Goal: Answer question/provide support

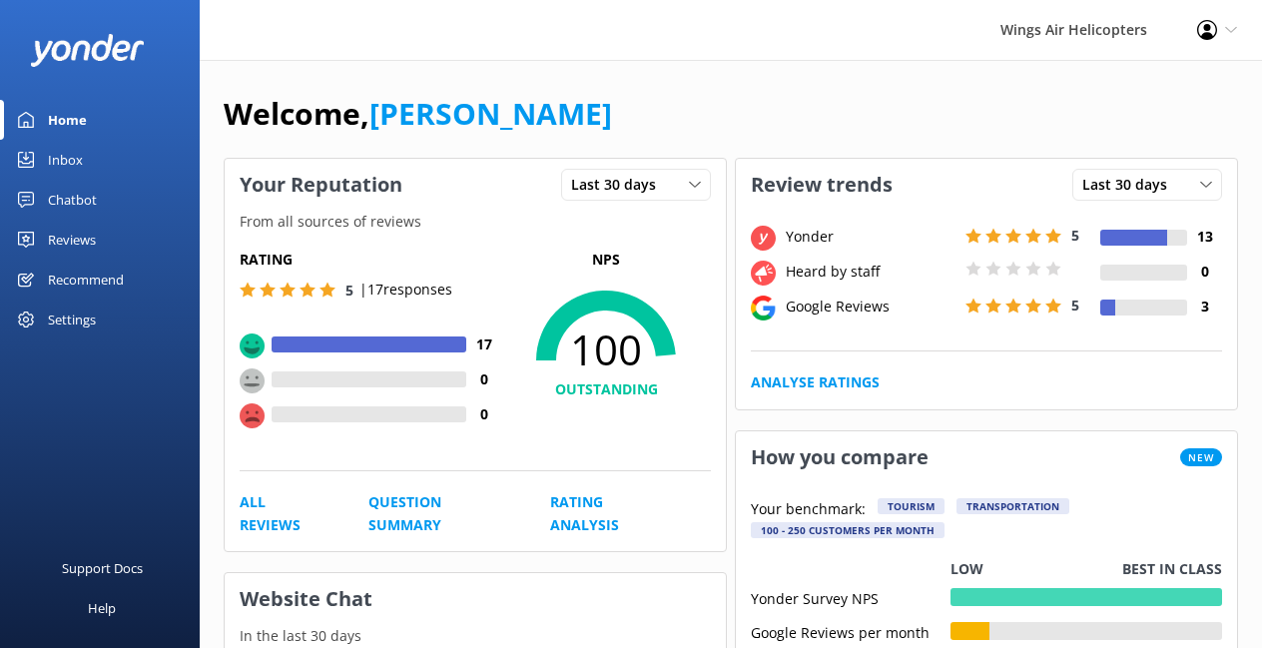
click at [75, 239] on div "Reviews" at bounding box center [72, 240] width 48 height 40
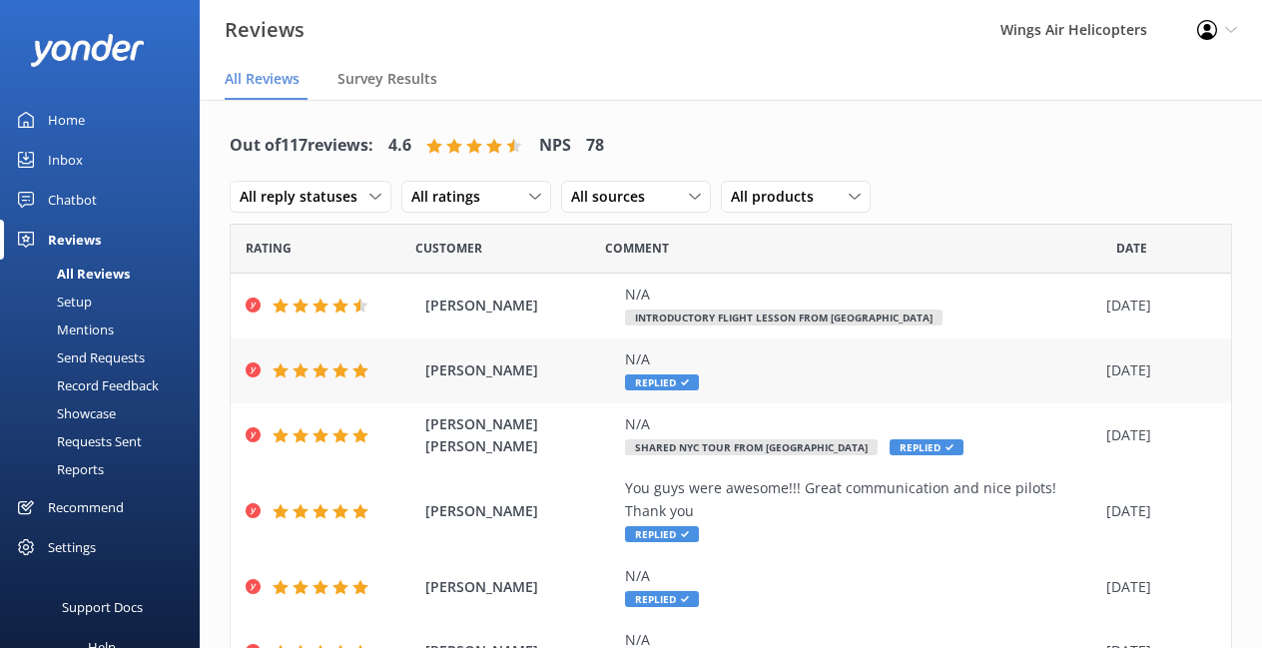
click at [755, 378] on div "N/A Replied" at bounding box center [860, 370] width 471 height 45
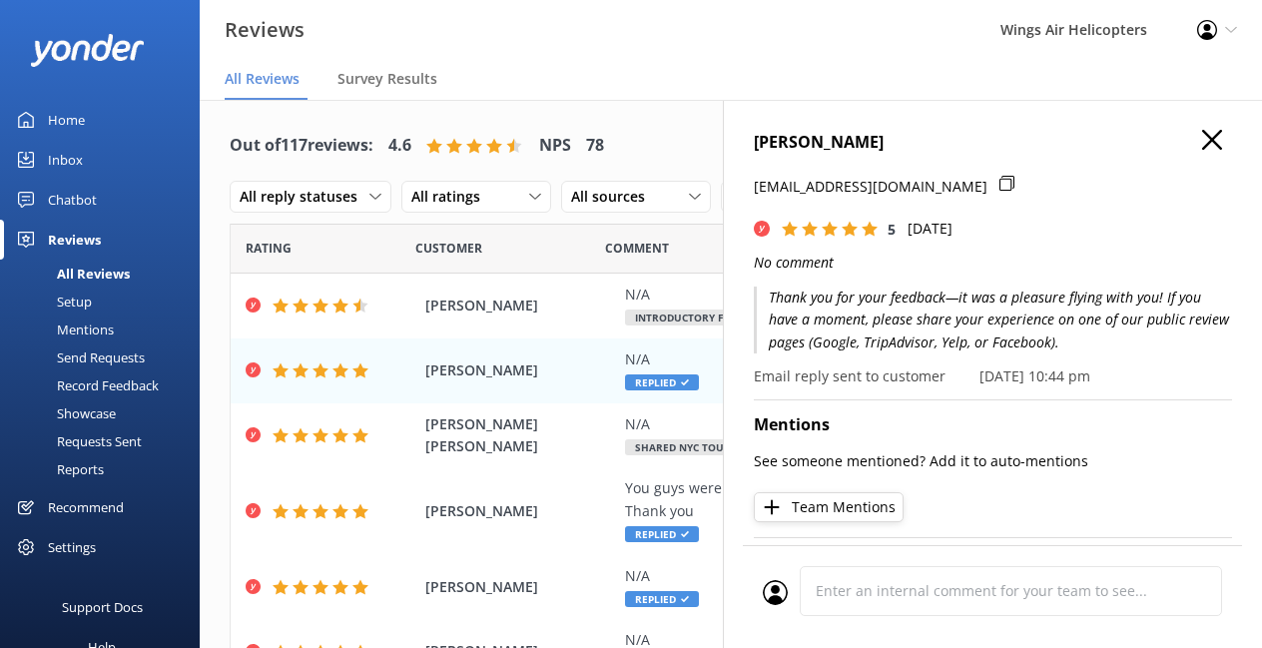
click at [885, 297] on p "Thank you for your feedback—it was a pleasure flying with you! If you have a mo…" at bounding box center [993, 320] width 478 height 67
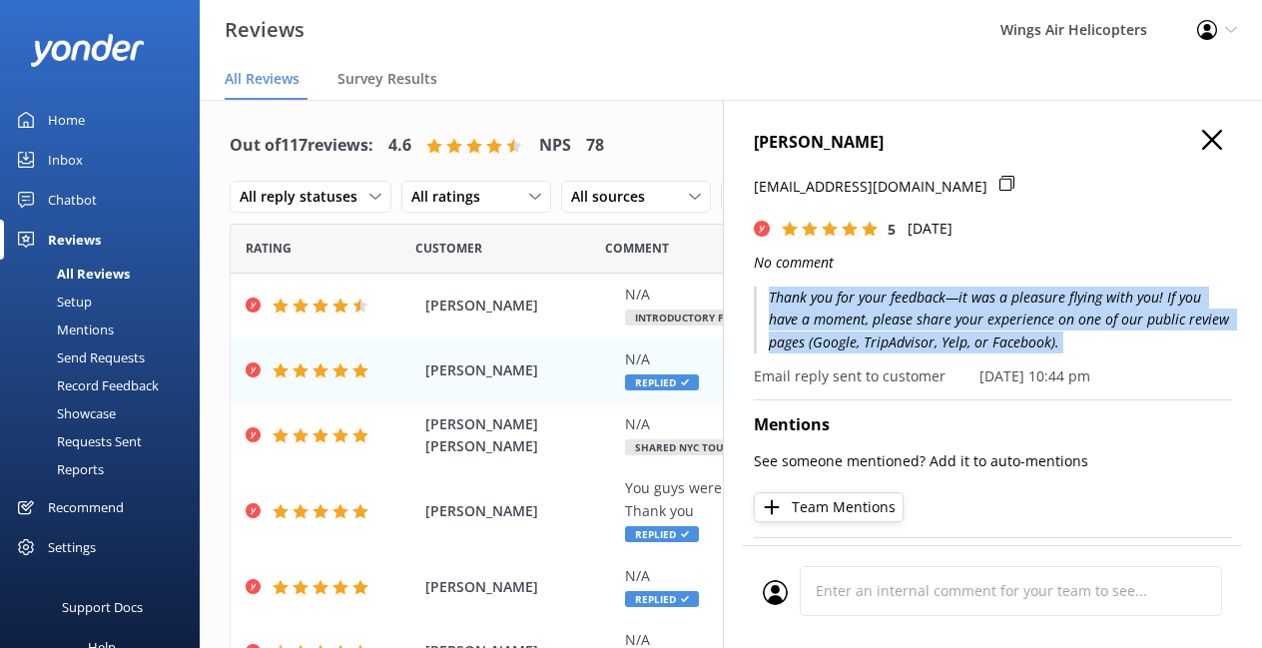
click at [885, 297] on p "Thank you for your feedback—it was a pleasure flying with you! If you have a mo…" at bounding box center [993, 320] width 478 height 67
copy p "Thank you for your feedback—it was a pleasure flying with you! If you have a mo…"
click at [1208, 142] on use "button" at bounding box center [1212, 140] width 20 height 20
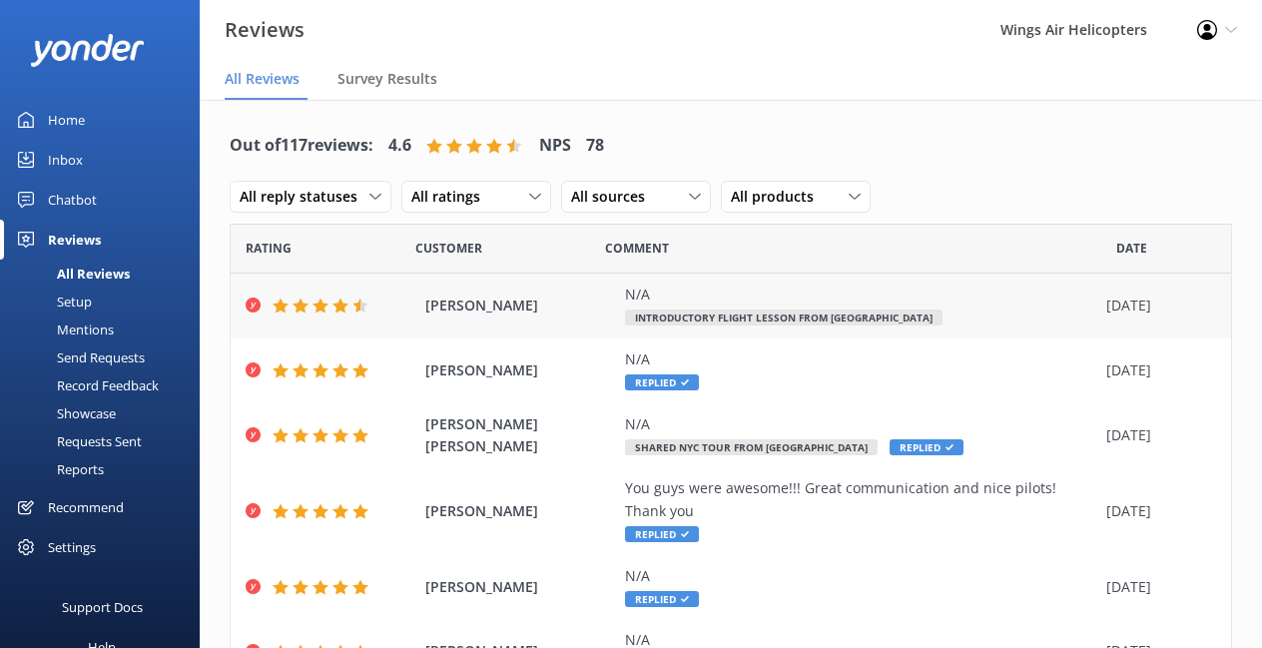
click at [775, 295] on div "N/A" at bounding box center [860, 295] width 471 height 22
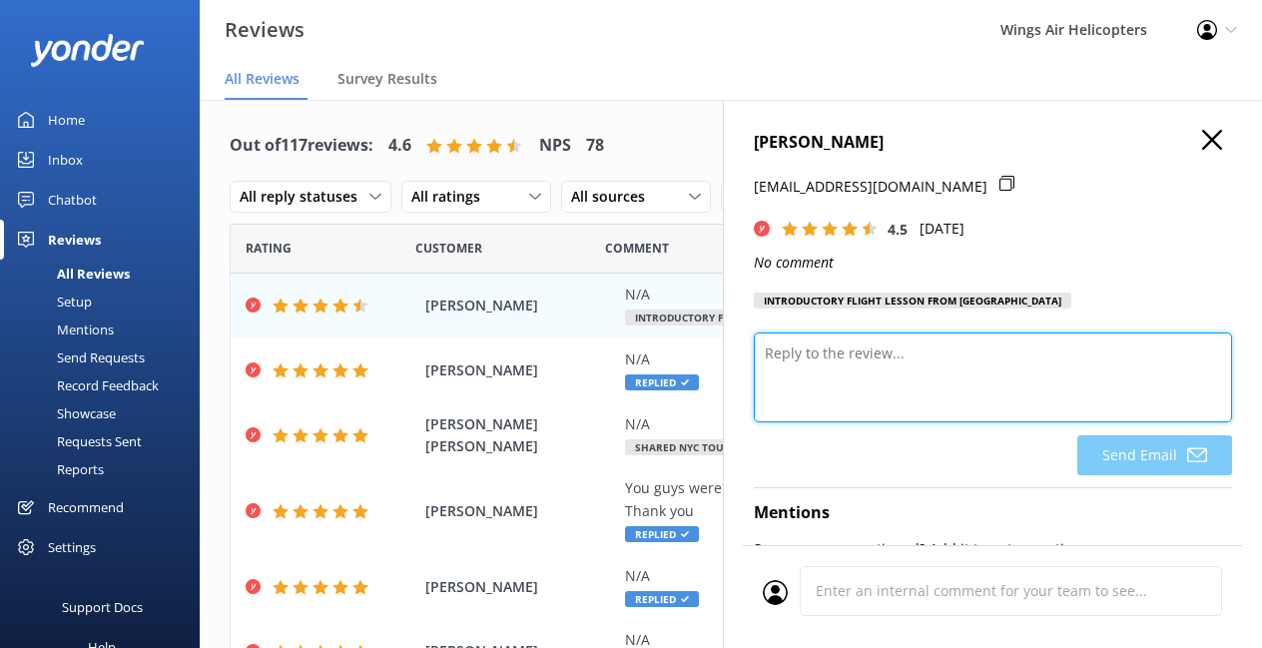
click at [977, 337] on textarea at bounding box center [993, 378] width 478 height 90
paste textarea "Thank you for your feedback—it was a pleasure flying with you! If you have a mo…"
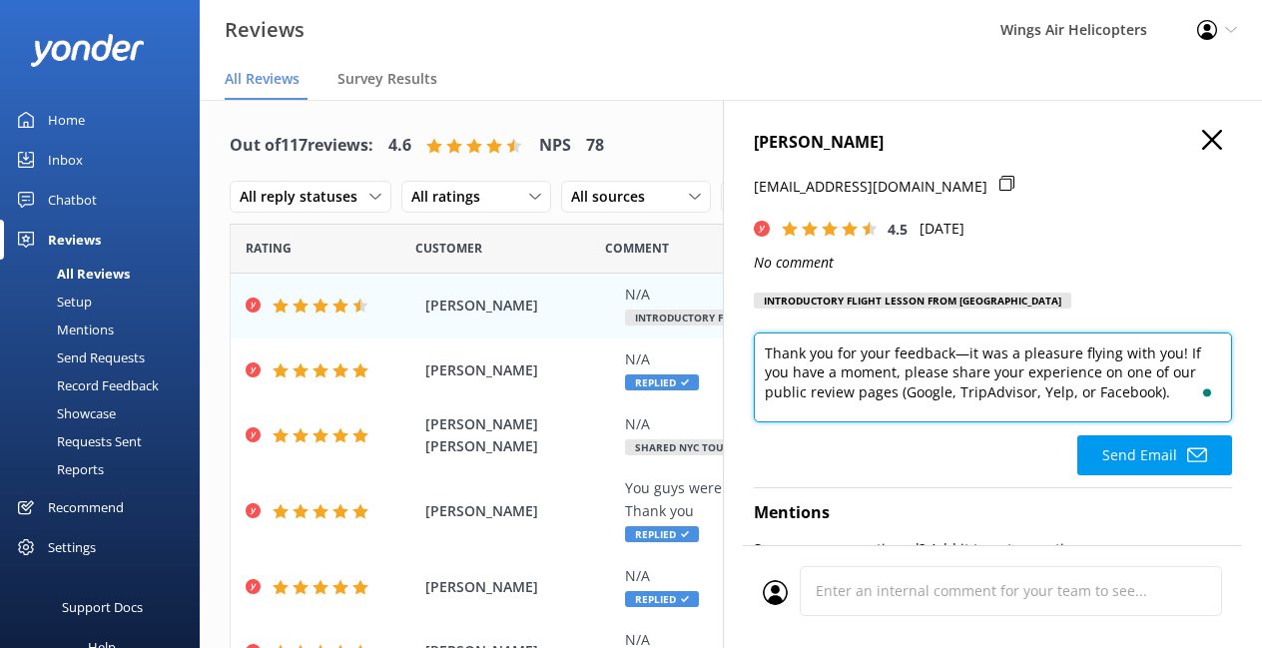
type textarea "Thank you for your feedback—it was a pleasure flying with you! If you have a mo…"
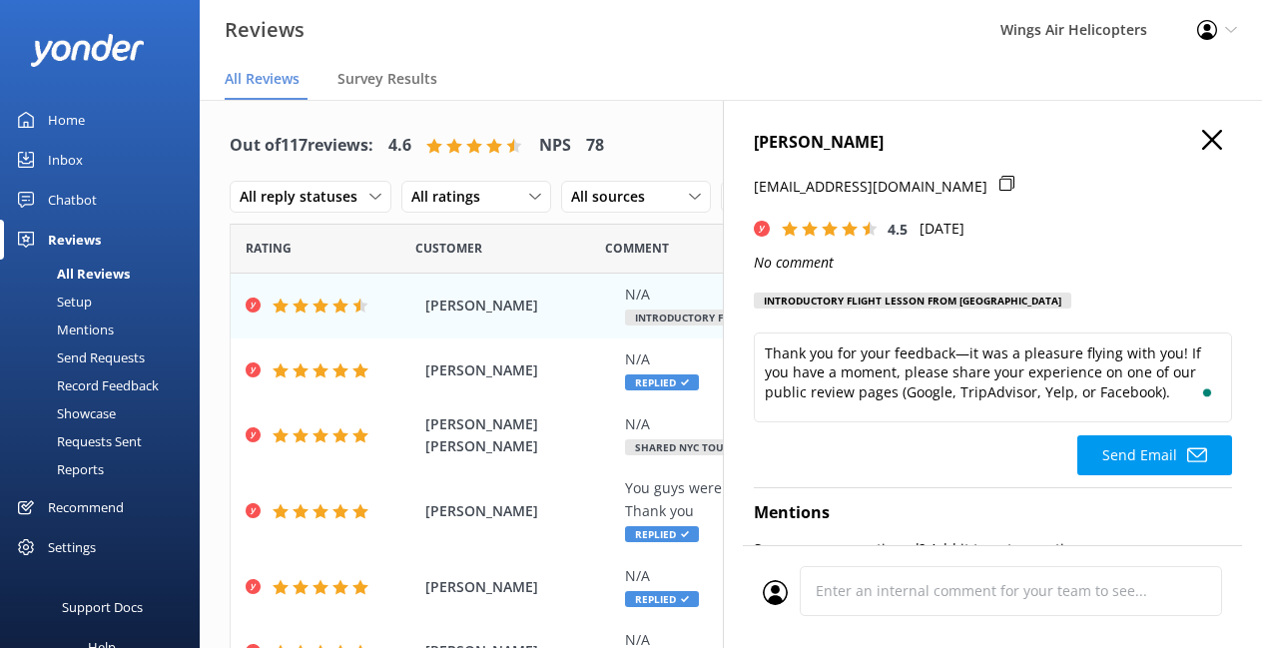
click at [1214, 124] on div "[PERSON_NAME] [EMAIL_ADDRESS][DOMAIN_NAME] 4.5 [DATE] No comment Introductory F…" at bounding box center [992, 424] width 539 height 648
click at [1211, 136] on icon "button" at bounding box center [1212, 140] width 20 height 20
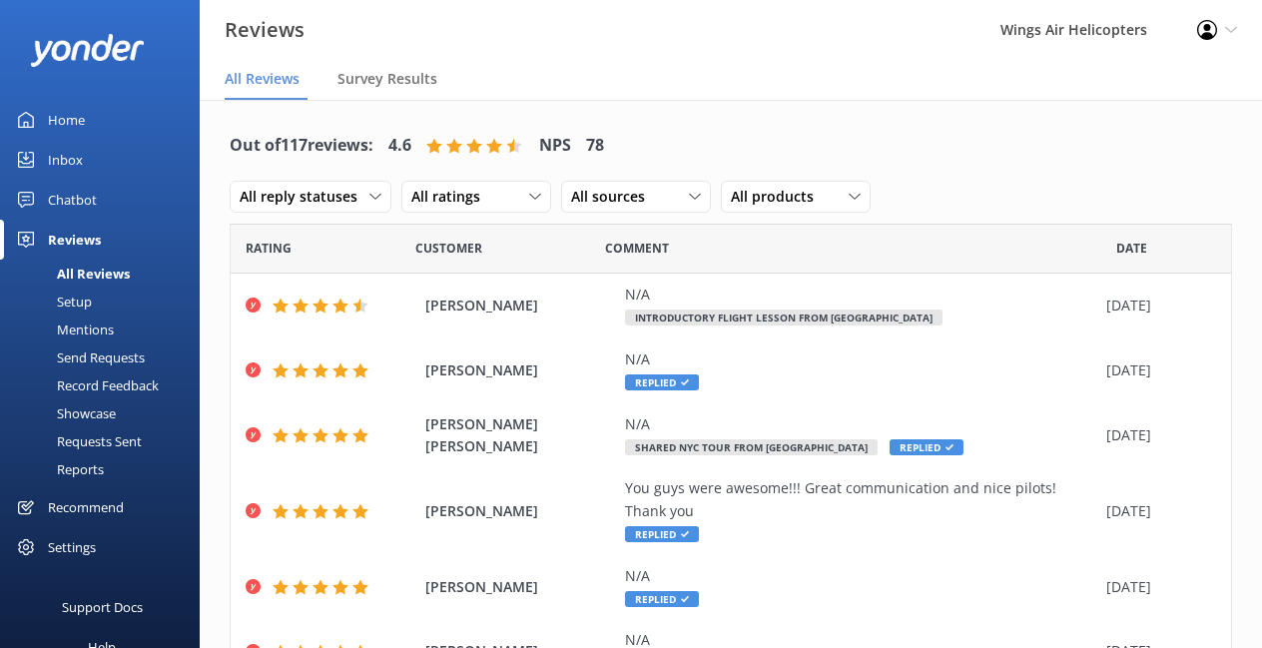
click at [107, 441] on div "Requests Sent" at bounding box center [77, 441] width 130 height 28
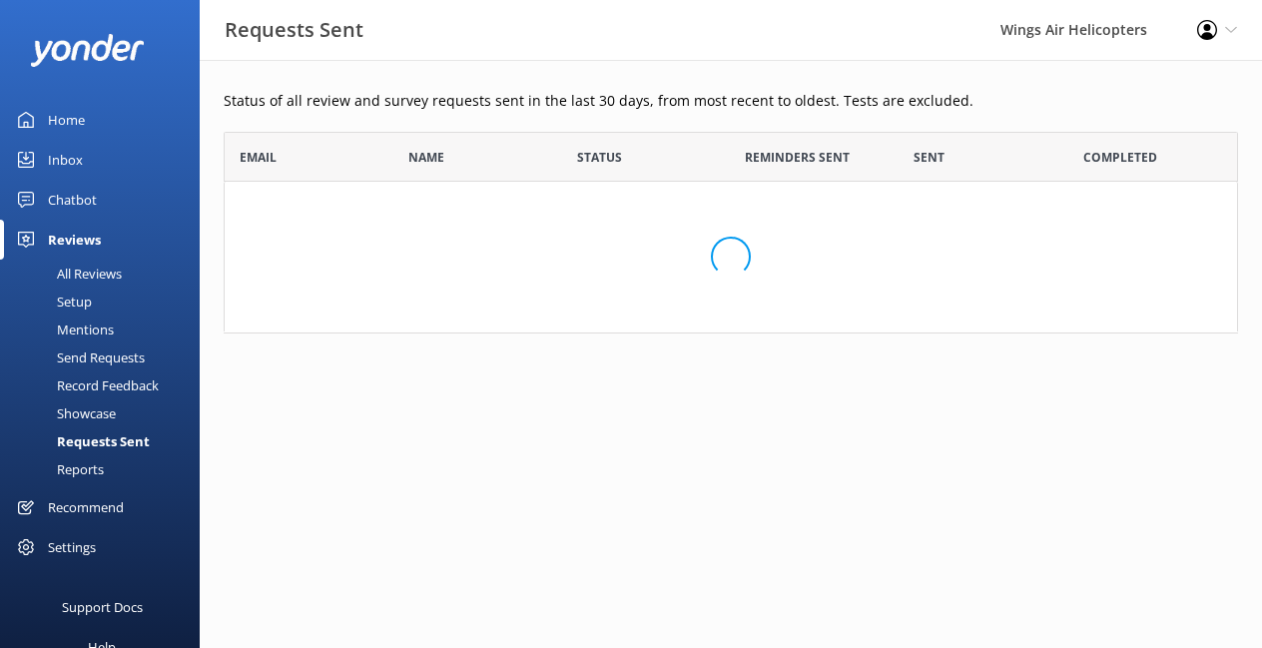
scroll to position [551, 1015]
